Goal: Information Seeking & Learning: Check status

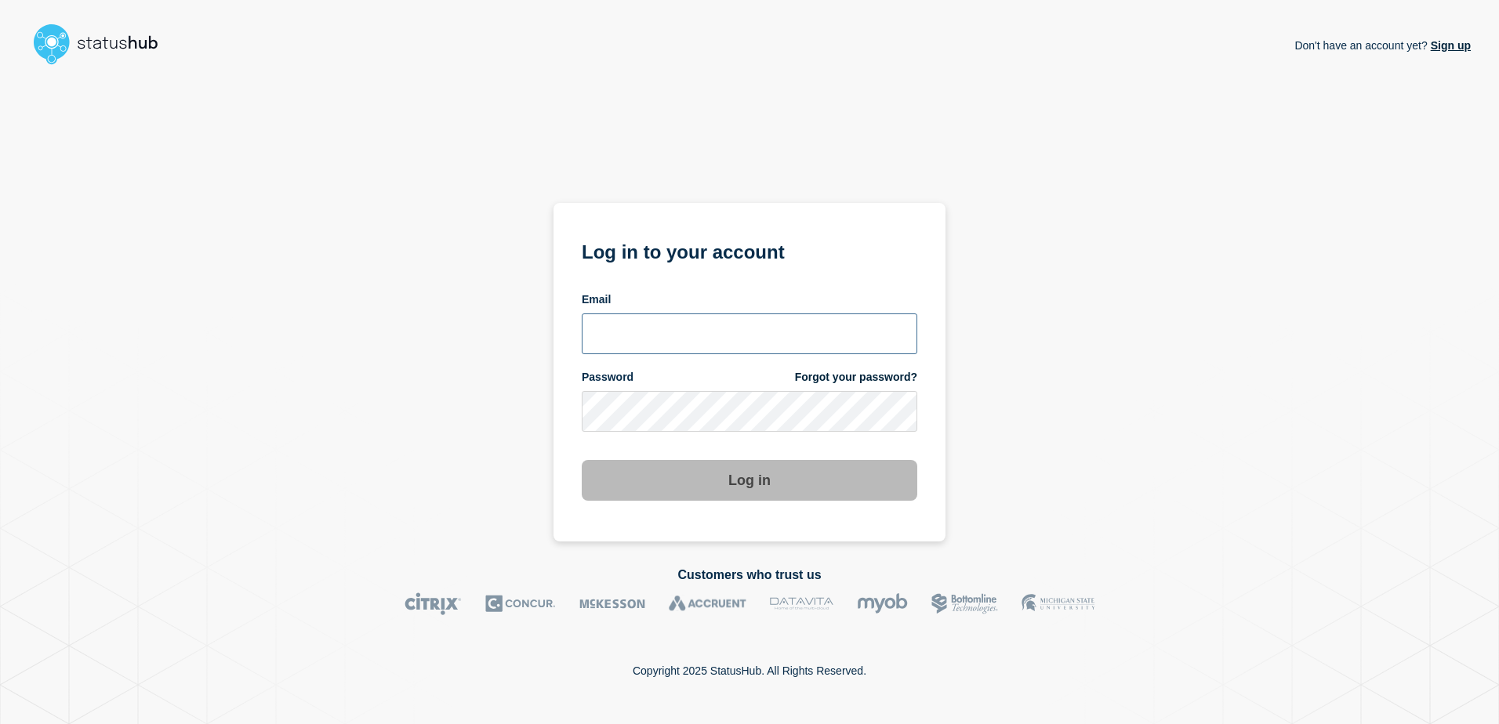
click at [616, 318] on input "email input" at bounding box center [750, 334] width 336 height 41
paste input "[PERSON_NAME][EMAIL_ADDRESS][DOMAIN_NAME]"
type input "[PERSON_NAME][EMAIL_ADDRESS][DOMAIN_NAME]"
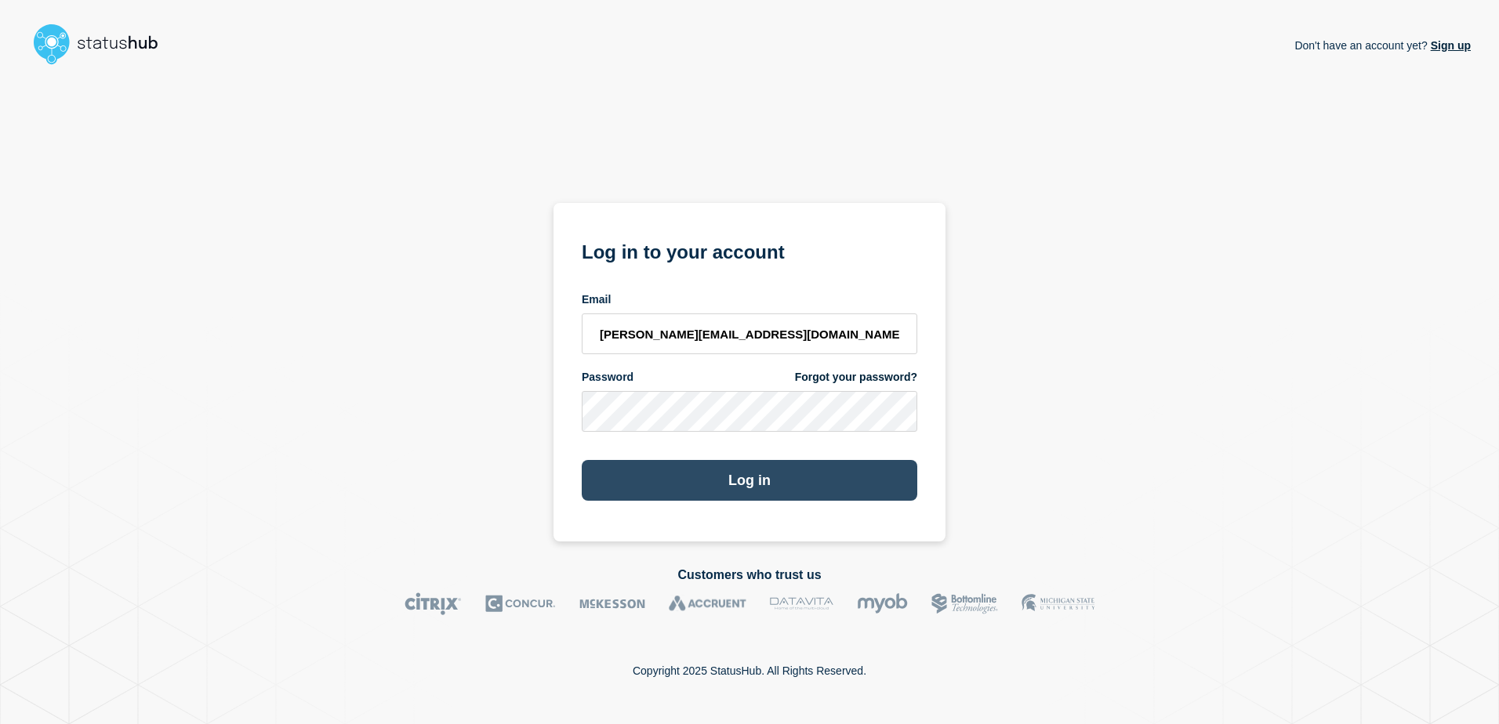
click at [688, 483] on button "Log in" at bounding box center [750, 480] width 336 height 41
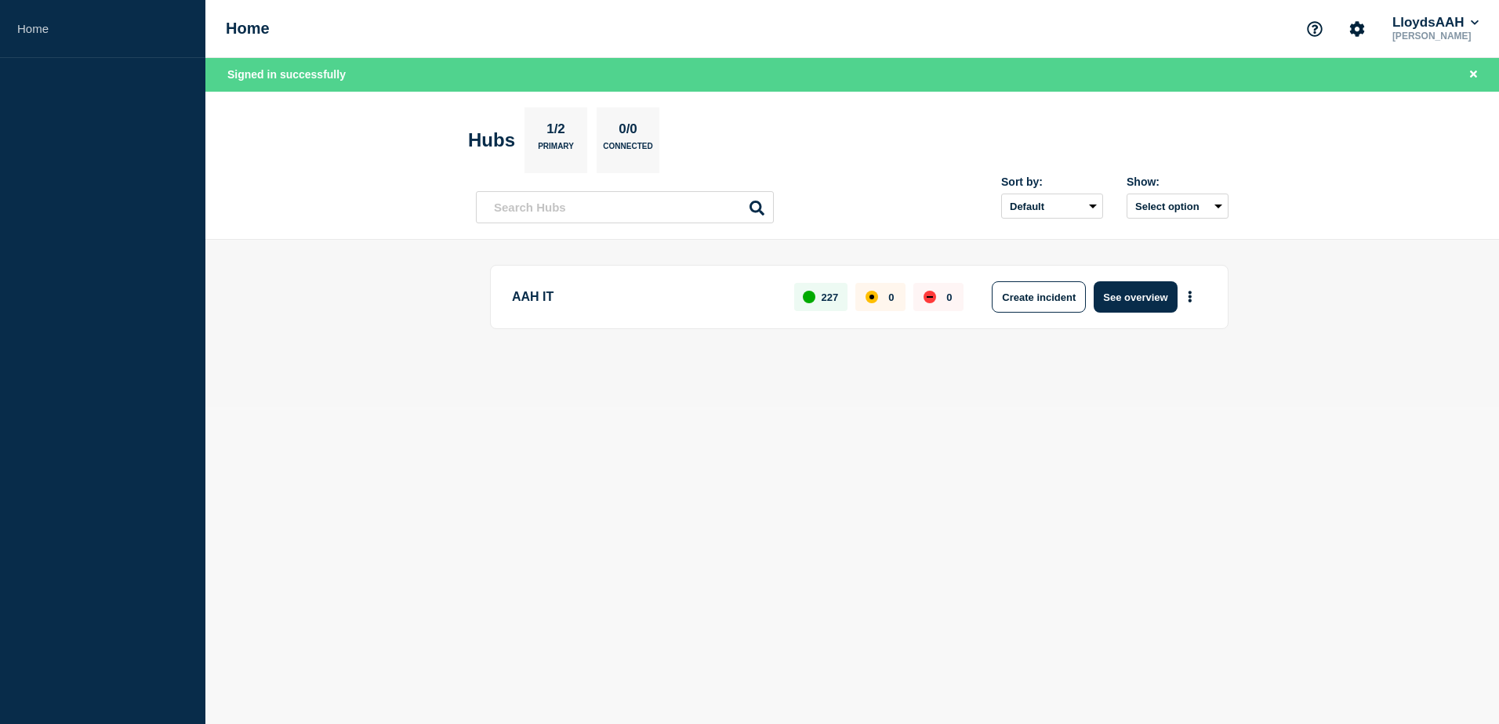
drag, startPoint x: 1128, startPoint y: 302, endPoint x: 1117, endPoint y: 303, distance: 11.9
click at [1128, 301] on button "See overview" at bounding box center [1135, 296] width 83 height 31
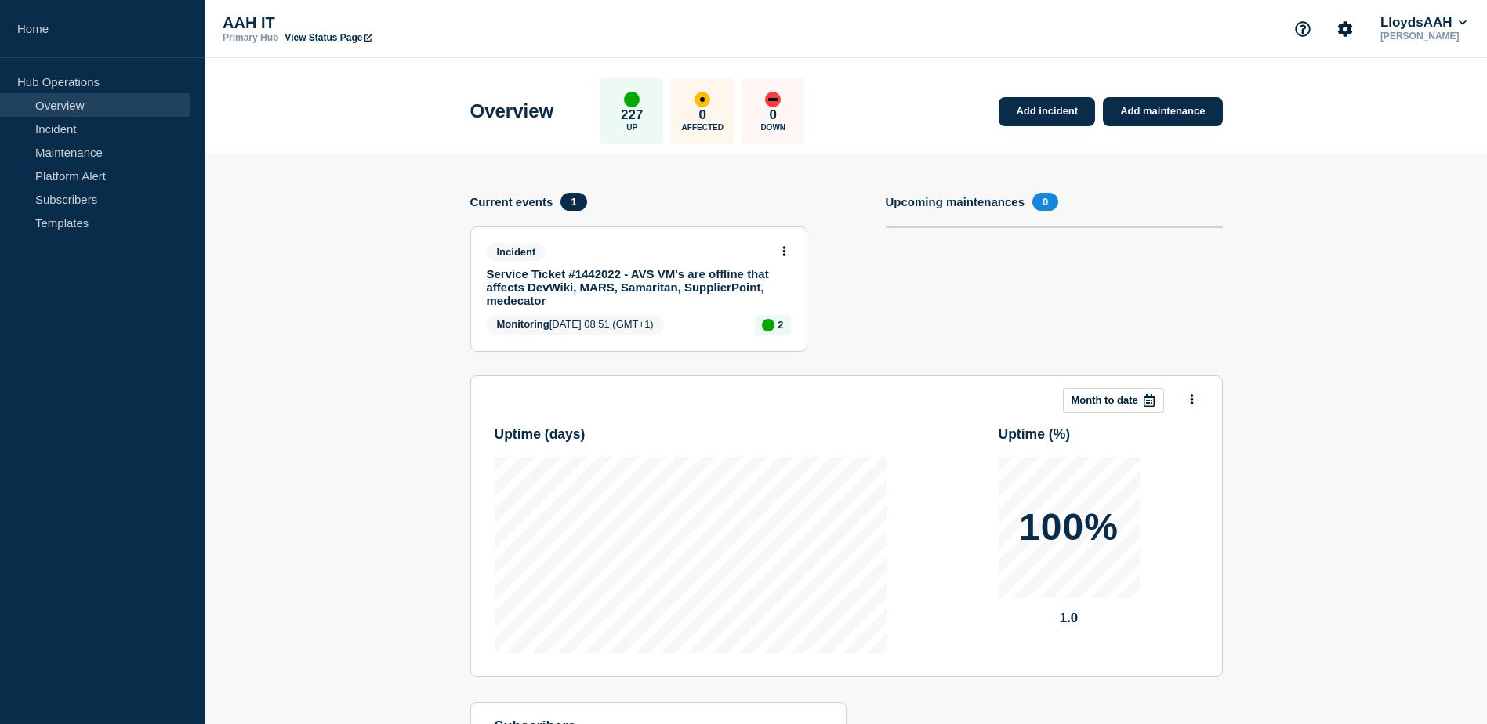
click at [616, 281] on link "Service Ticket #1442022 - AVS VM's are offline that affects DevWiki, MARS, Sama…" at bounding box center [628, 287] width 283 height 40
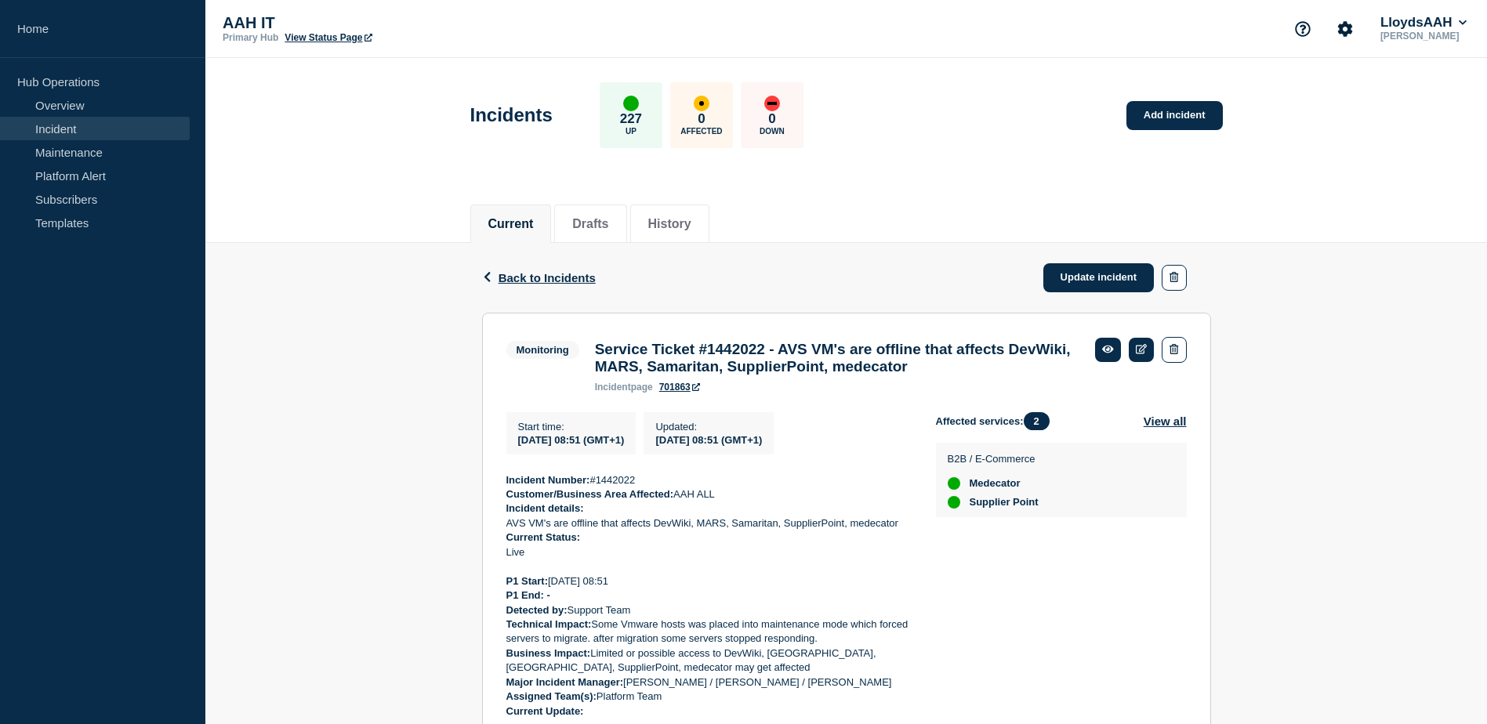
drag, startPoint x: 441, startPoint y: 534, endPoint x: 470, endPoint y: 548, distance: 31.6
click at [620, 560] on p "Live" at bounding box center [709, 553] width 405 height 14
click at [748, 350] on h3 "Service Ticket #1442022 - AVS VM's are offline that affects DevWiki, MARS, Sama…" at bounding box center [837, 358] width 485 height 34
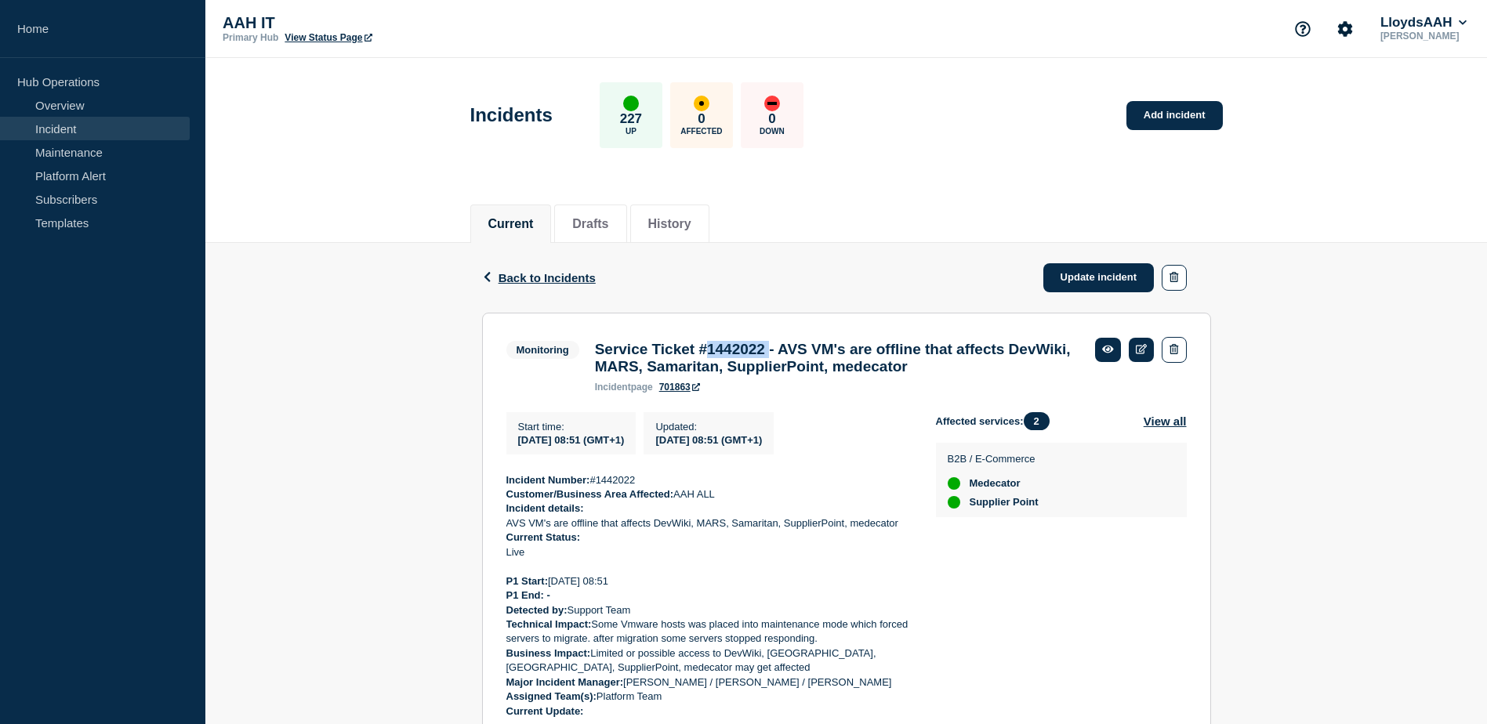
copy h3 "1442022"
click at [1340, 32] on icon "Account settings" at bounding box center [1345, 28] width 15 height 15
click at [1265, 173] on header "Incidents 227 Up 0 Affected 0 Down Add incident" at bounding box center [846, 123] width 1282 height 131
click at [1427, 32] on p "[PERSON_NAME]" at bounding box center [1424, 36] width 93 height 11
click at [1452, 20] on button "LloydsAAH" at bounding box center [1424, 23] width 93 height 16
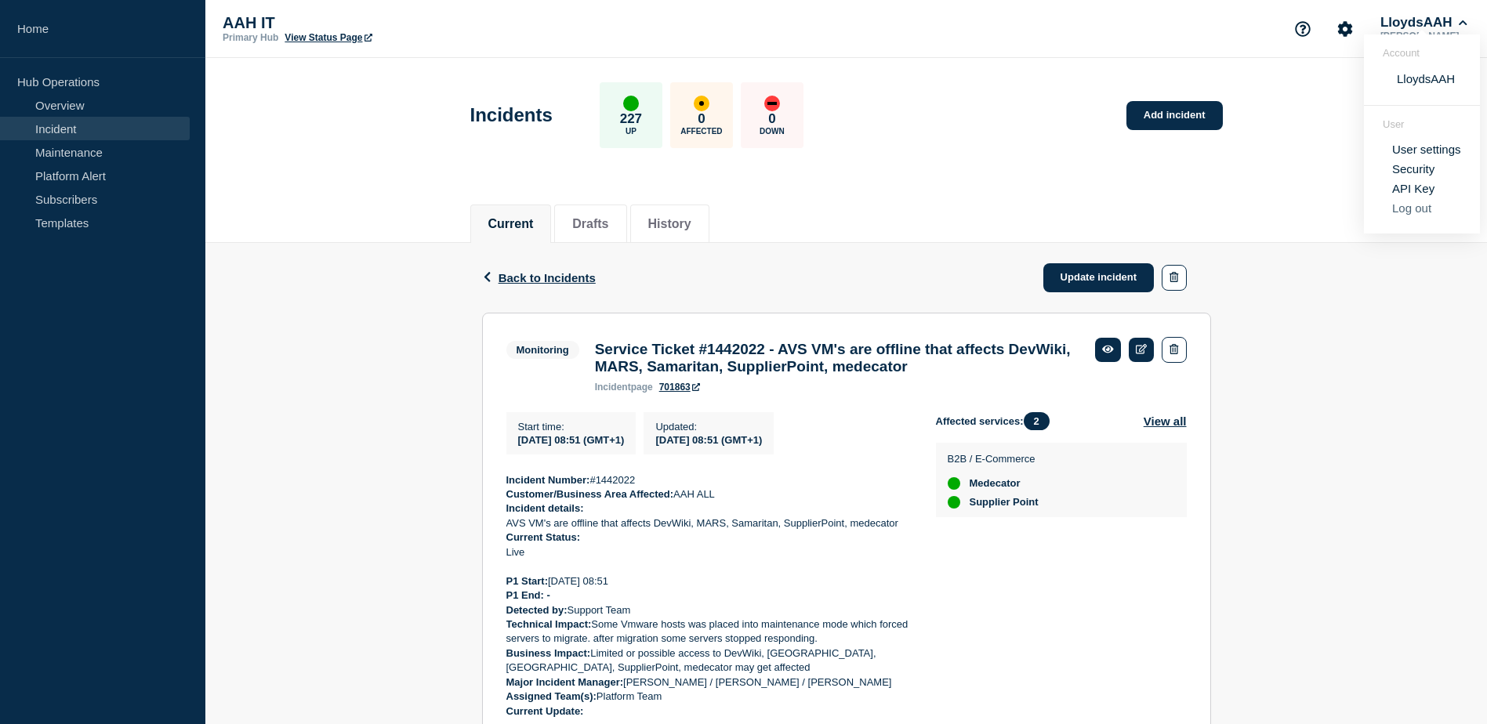
click at [1397, 209] on button "Log out" at bounding box center [1412, 208] width 39 height 13
